Goal: Information Seeking & Learning: Learn about a topic

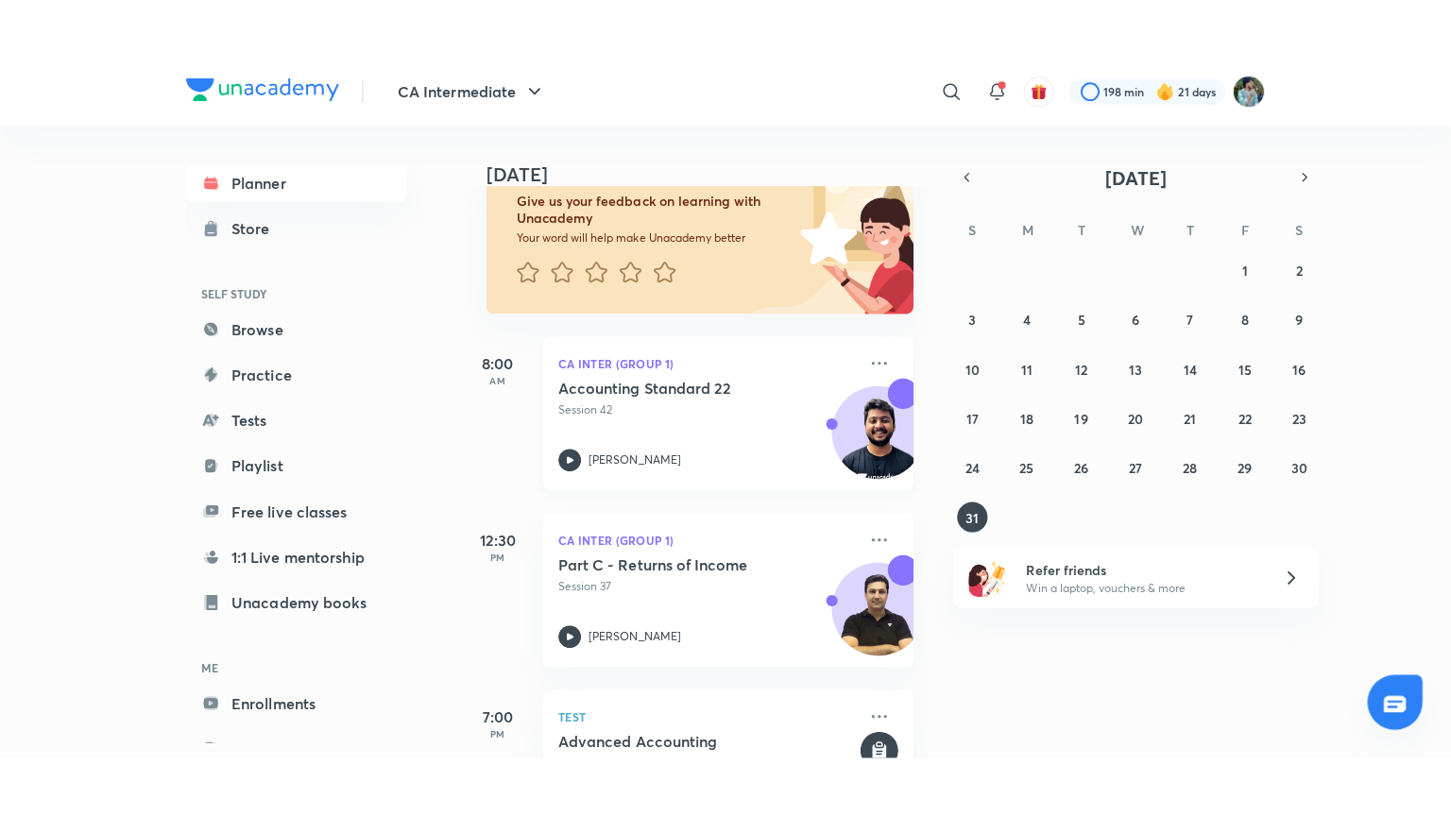
scroll to position [102, 0]
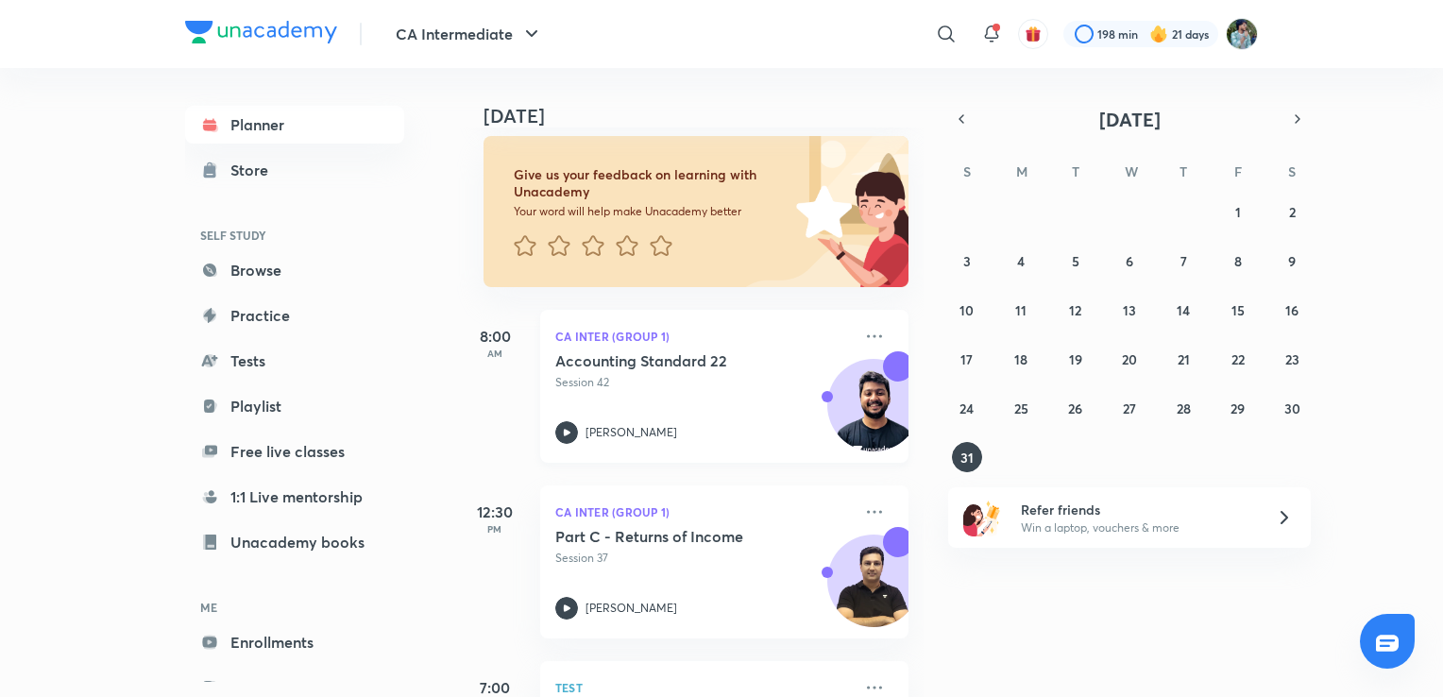
click at [570, 434] on icon at bounding box center [566, 432] width 23 height 23
click at [1232, 411] on abbr "29" at bounding box center [1238, 409] width 14 height 18
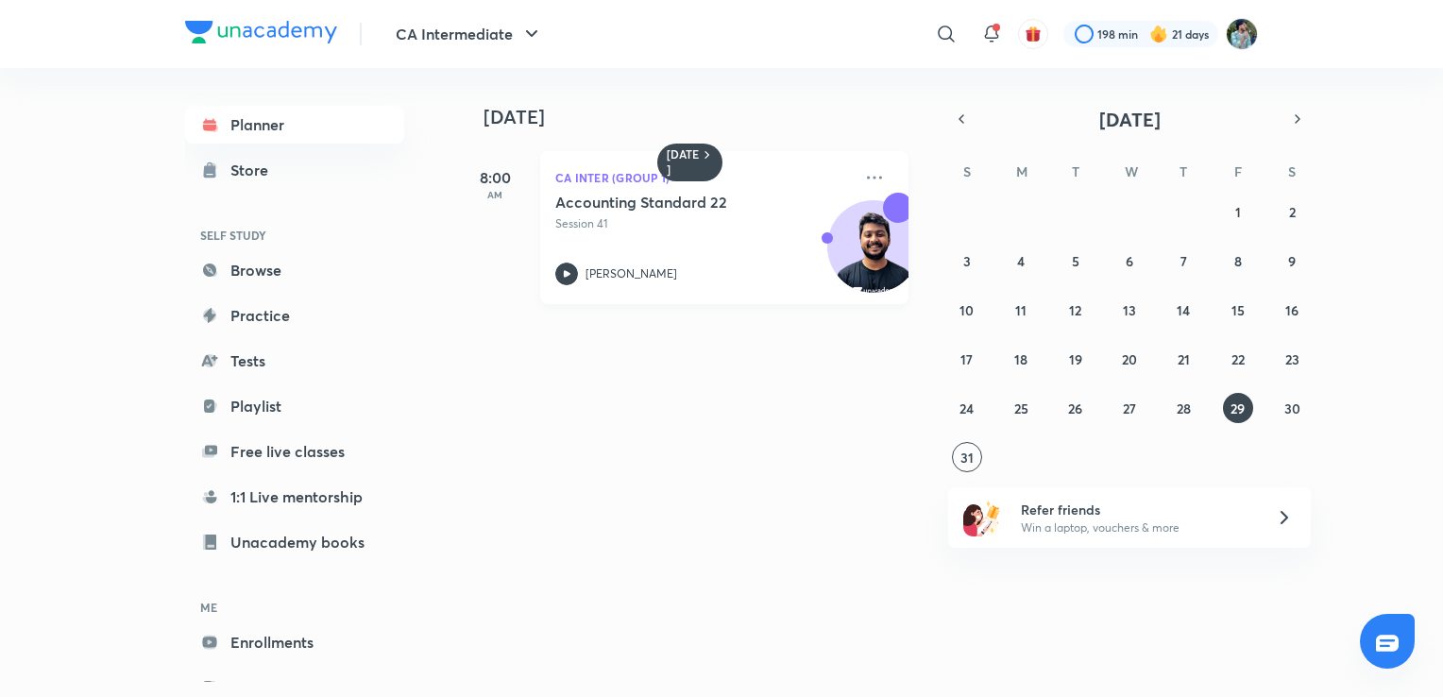
click at [567, 268] on icon at bounding box center [566, 274] width 23 height 23
click at [1284, 404] on button "30" at bounding box center [1292, 408] width 30 height 30
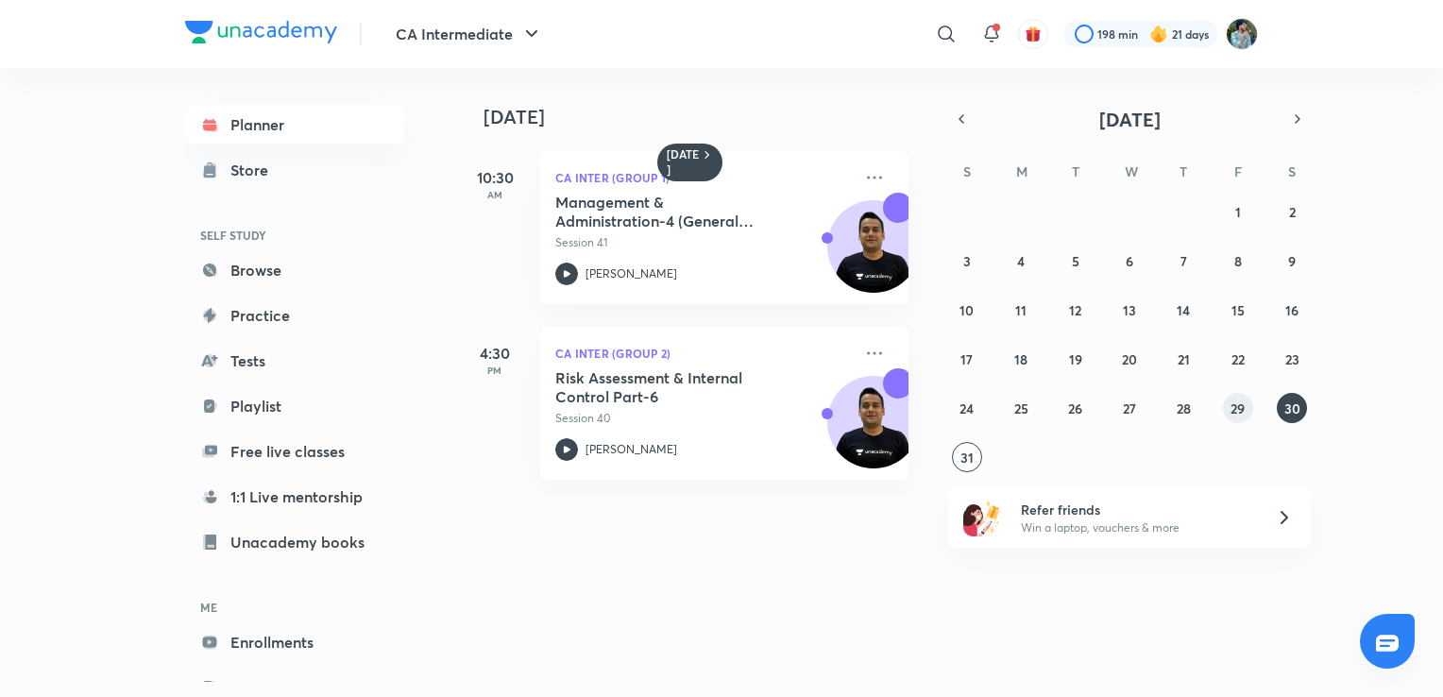
click at [1233, 404] on abbr "29" at bounding box center [1238, 409] width 14 height 18
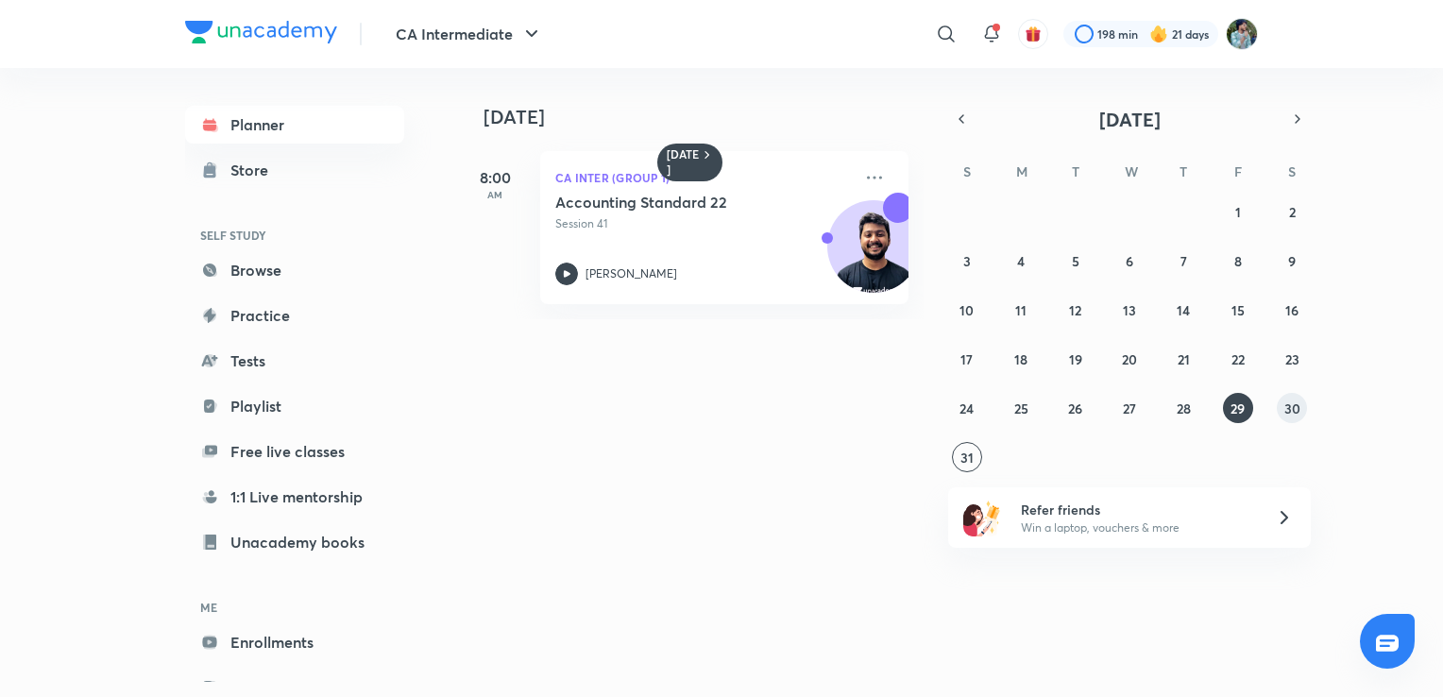
click at [1289, 404] on abbr "30" at bounding box center [1293, 409] width 16 height 18
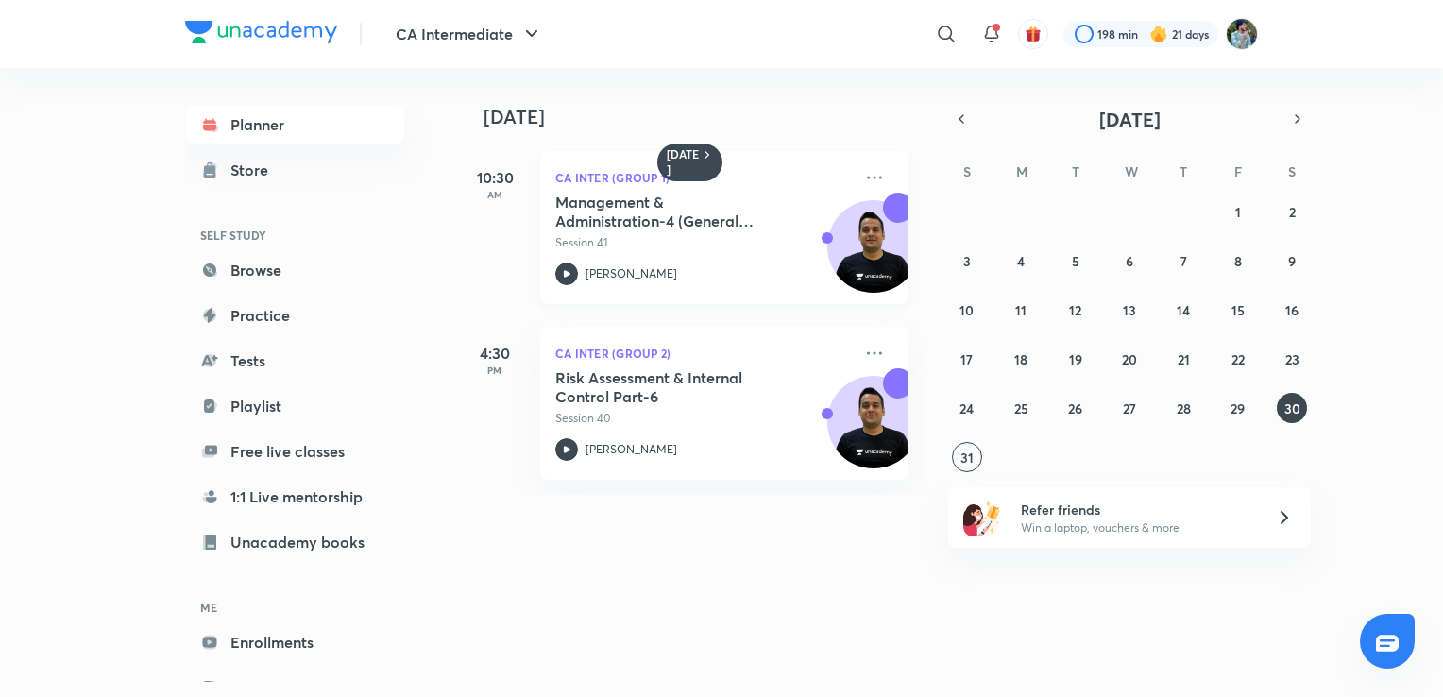
click at [561, 270] on icon at bounding box center [566, 274] width 23 height 23
